Goal: Ask a question

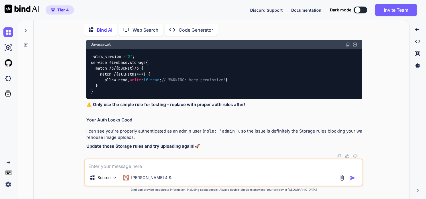
scroll to position [1860, 0]
click at [27, 29] on icon at bounding box center [25, 31] width 5 height 5
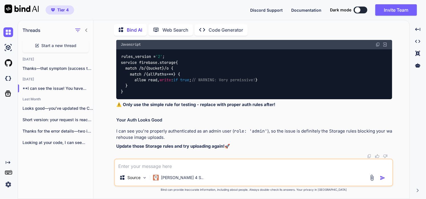
click at [40, 66] on p "Thanks—that symptom (success toast but items still..." at bounding box center [58, 69] width 71 height 6
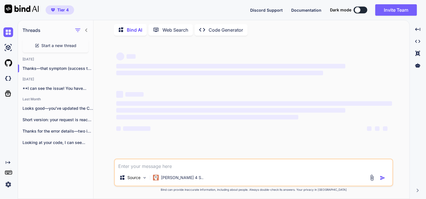
type textarea "x"
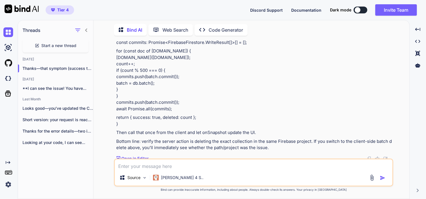
scroll to position [3813, 0]
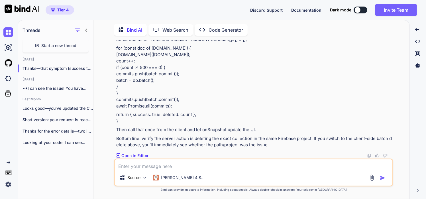
click at [192, 163] on textarea at bounding box center [254, 164] width 278 height 10
type textarea "give me a good notification system i can use"
click at [385, 181] on img "button" at bounding box center [383, 178] width 6 height 6
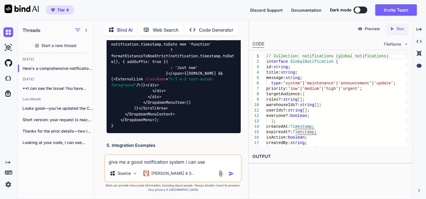
scroll to position [8373, 0]
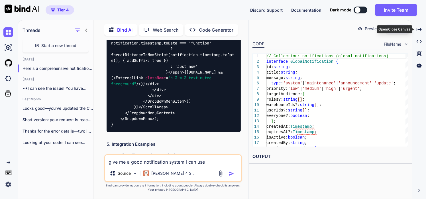
click at [418, 32] on div "Created with Pixso." at bounding box center [419, 30] width 9 height 10
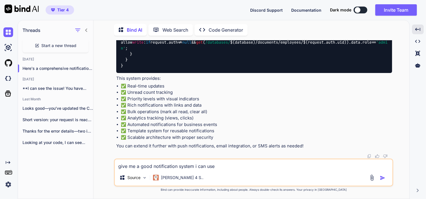
scroll to position [7483, 0]
click at [115, 120] on div "You Bind AI FAILED_PRECONDITION on a Firestore query almost always means “missi…" at bounding box center [254, 99] width 278 height 118
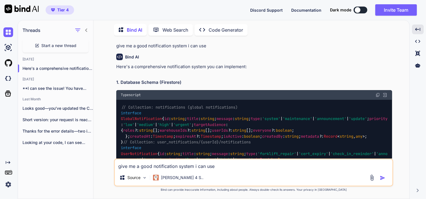
scroll to position [3955, 0]
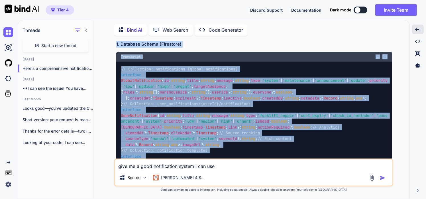
drag, startPoint x: 123, startPoint y: 127, endPoint x: 114, endPoint y: 56, distance: 71.6
click at [114, 56] on div "You Bind AI FAILED_PRECONDITION on a Firestore query almost always means “missi…" at bounding box center [254, 119] width 280 height 159
copy div "Here's a comprehensive notification system you can implement: 1. Database Schem…"
